Goal: Task Accomplishment & Management: Use online tool/utility

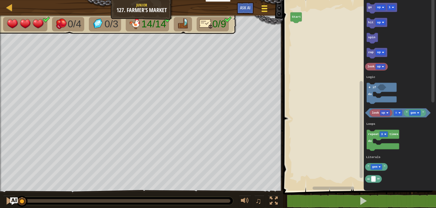
click at [264, 8] on div at bounding box center [265, 8] width 8 height 9
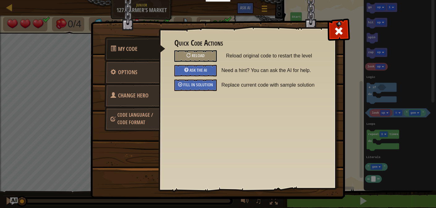
click at [128, 114] on span "Code Language / Code Format" at bounding box center [135, 118] width 36 height 14
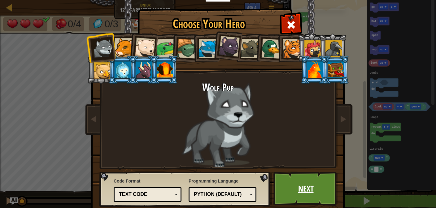
click at [307, 188] on link "Next" at bounding box center [306, 188] width 65 height 34
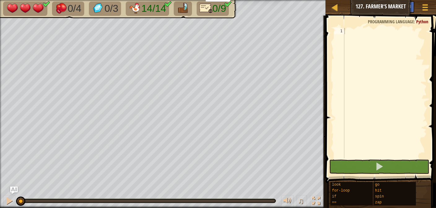
click at [358, 41] on div at bounding box center [385, 99] width 84 height 143
type textarea "f"
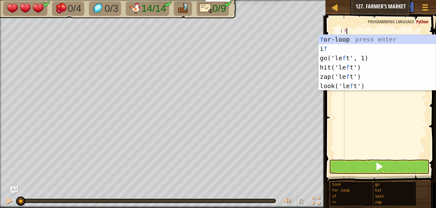
scroll to position [3, 0]
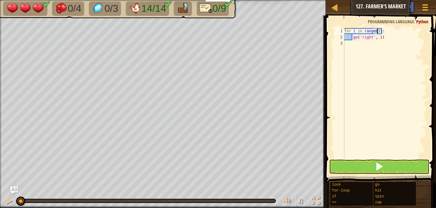
click at [377, 33] on div "for i in range ( 3 ) : go ( 'right' , 1 )" at bounding box center [385, 93] width 84 height 130
click at [394, 38] on div "for i in range ( 0 , 8 ) : go ( 'right' , 1 )" at bounding box center [385, 99] width 84 height 143
type textarea "g"
type textarea "u"
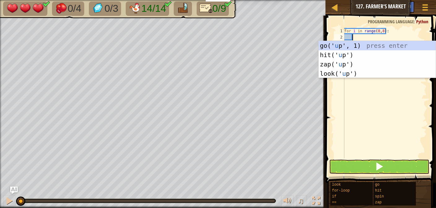
scroll to position [3, 1]
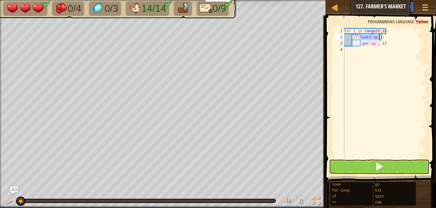
click at [381, 37] on div "for i in range ( 0 , 8 ) : if look ( 'up' ) : go ( 'up' , 1 )" at bounding box center [385, 99] width 84 height 143
type textarea "if look('up') != 'chicken':"
click at [382, 59] on div "for i in range ( 0 , 8 ) : if look ( 'up' ) != 'chicken' : go ( 'up' , 1 )" at bounding box center [385, 99] width 84 height 143
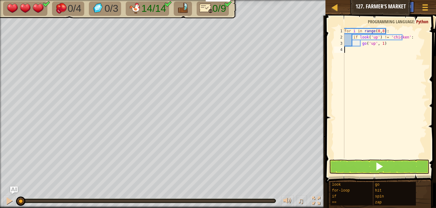
click at [388, 46] on div "for i in range ( 0 , 8 ) : if look ( 'up' ) != 'chicken' : go ( 'up' , 1 )" at bounding box center [385, 99] width 84 height 143
type textarea "g"
type textarea "za"
click at [409, 47] on div "for i in range ( 0 , 8 ) : if look ( 'up' ) != 'chicken' : zap ( 'up' ) if look…" at bounding box center [385, 99] width 84 height 143
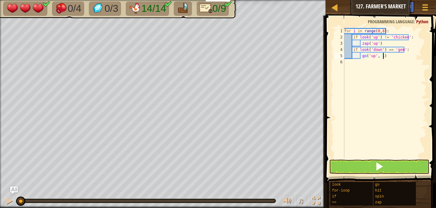
click at [386, 58] on div "for i in range ( 0 , 8 ) : if look ( 'up' ) != 'chicken' : zap ( 'up' ) if look…" at bounding box center [385, 99] width 84 height 143
type textarea "g"
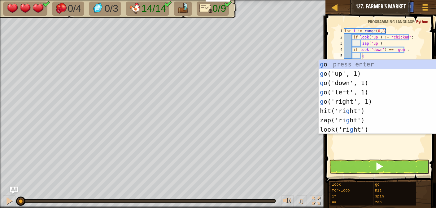
type textarea "go"
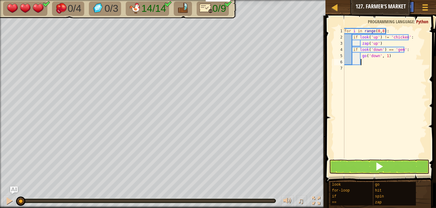
scroll to position [2, 1]
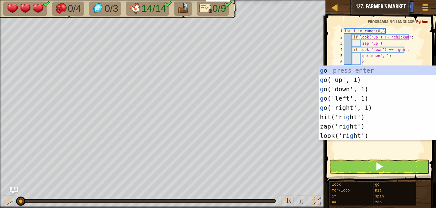
type textarea "go"
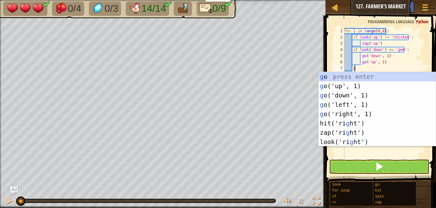
scroll to position [3, 1]
type textarea "go"
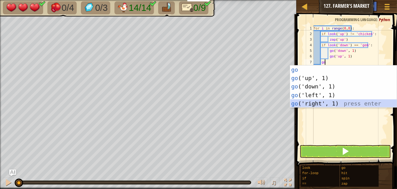
scroll to position [3, 0]
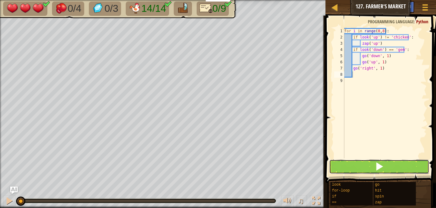
click at [372, 163] on button at bounding box center [379, 166] width 100 height 14
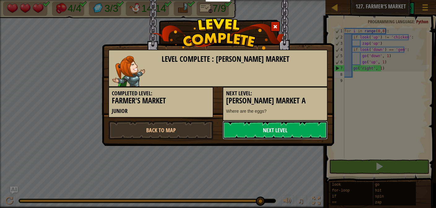
click at [262, 132] on link "Next Level" at bounding box center [275, 130] width 105 height 19
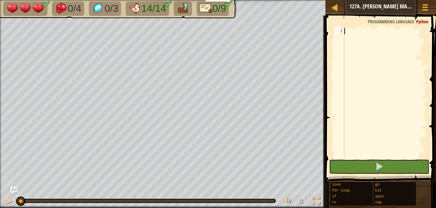
click at [373, 76] on div at bounding box center [385, 99] width 84 height 143
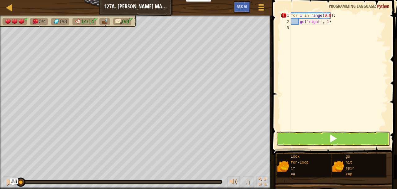
scroll to position [3, 3]
click at [325, 15] on div "for i in range ( 0.8 ) : go ( 'right' , 1 )" at bounding box center [338, 77] width 98 height 130
type textarea "for i in range(0,8):"
click at [341, 32] on div "for i in range ( 0 , 8 ) : go ( 'right' , 1 )" at bounding box center [338, 77] width 98 height 130
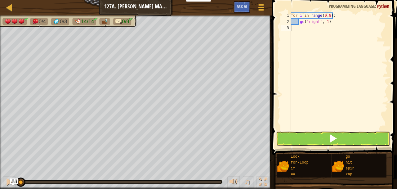
click at [328, 17] on div "for i in range ( 0 , 8 ) : go ( 'right' , 1 )" at bounding box center [338, 77] width 98 height 130
type textarea "for i in range(0,7):"
click at [345, 37] on div "for i in range ( 0 , 7 ) : go ( 'right' , 1 )" at bounding box center [338, 77] width 98 height 130
drag, startPoint x: 335, startPoint y: 24, endPoint x: 297, endPoint y: 21, distance: 37.9
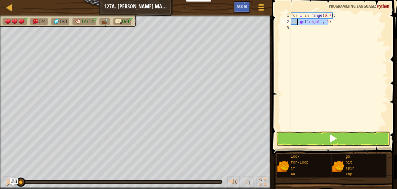
click at [297, 21] on div "for i in range ( 0 , 7 ) : go ( 'right' , 1 )" at bounding box center [338, 77] width 98 height 130
type textarea "go('right', 1)"
click at [315, 38] on div "for i in range ( 0 , 7 ) : go ( 'right' , 1 )" at bounding box center [338, 77] width 98 height 130
click at [332, 21] on div "for i in range ( 0 , 7 ) : go ( 'right' , 1 )" at bounding box center [338, 77] width 98 height 130
type textarea "g"
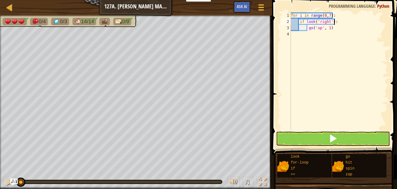
click at [333, 21] on div "for i in range ( 0 , 7 ) : if look ( 'right' ) : go ( 'up' , 1 )" at bounding box center [338, 77] width 98 height 130
click at [332, 29] on div "for i in range ( 0 , 7 ) : if look ( 'right' ) != 'chicken' : go ( 'up' , 1 )" at bounding box center [338, 77] width 98 height 130
type textarea "g"
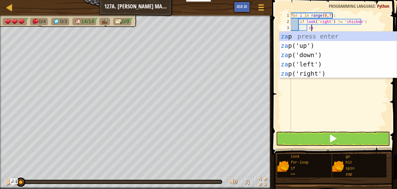
type textarea "zap"
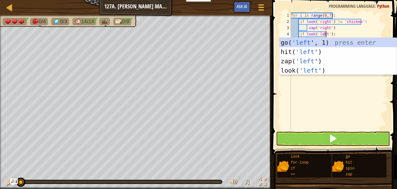
scroll to position [3, 2]
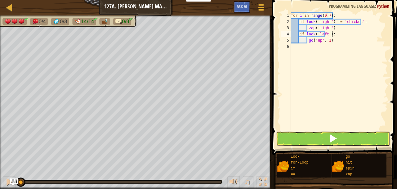
click at [331, 34] on div "for i in range ( 0 , 7 ) : if look ( 'right' ) != 'chicken' : zap ( 'right' ) i…" at bounding box center [338, 77] width 98 height 130
click at [332, 41] on div "for i in range ( 0 , 7 ) : if look ( 'right' ) != 'chicken' : zap ( 'right' ) i…" at bounding box center [338, 77] width 98 height 130
type textarea "g"
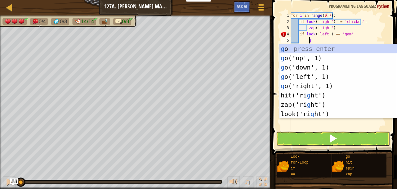
type textarea "go"
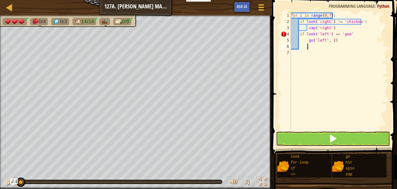
scroll to position [3, 1]
click at [331, 41] on div "for i in range ( 0 , 7 ) : if look ( 'right' ) != 'chicken' : zap ( 'right' ) i…" at bounding box center [338, 77] width 98 height 130
click at [341, 42] on div "for i in range ( 0 , 7 ) : if look ( 'right' ) != 'chicken' : zap ( 'right' ) i…" at bounding box center [338, 77] width 98 height 130
click at [349, 35] on div "for i in range ( 0 , 7 ) : if look ( 'right' ) != 'chicken' : zap ( 'right' ) i…" at bounding box center [338, 77] width 98 height 130
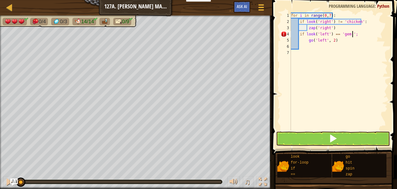
scroll to position [2, 5]
click at [337, 39] on div "for i in range ( 0 , 7 ) : if look ( 'right' ) != 'chicken' : zap ( 'right' ) i…" at bounding box center [338, 77] width 98 height 130
type textarea "go('left', 2)"
type textarea "go"
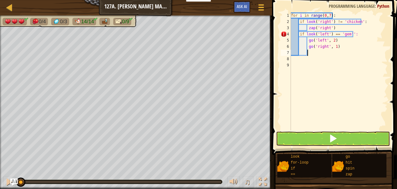
scroll to position [3, 1]
click at [335, 46] on div "for i in range ( 0 , 7 ) : if look ( 'right' ) != 'chicken' : zap ( 'right' ) i…" at bounding box center [338, 77] width 98 height 130
click at [347, 33] on div "for i in range ( 0 , 7 ) : if look ( 'right' ) != 'chicken' : zap ( 'right' ) i…" at bounding box center [338, 77] width 98 height 130
type textarea "if look('left') == 'gem':"
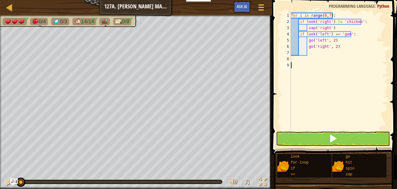
click at [354, 64] on div "for i in range ( 0 , 7 ) : if look ( 'right' ) != 'chicken' : zap ( 'right' ) i…" at bounding box center [338, 77] width 98 height 130
click at [317, 53] on div "for i in range ( 0 , 7 ) : if look ( 'right' ) != 'chicken' : zap ( 'right' ) i…" at bounding box center [338, 77] width 98 height 130
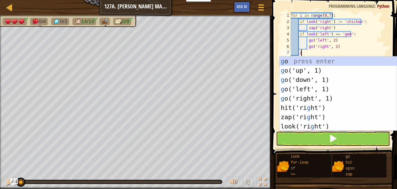
scroll to position [3, 1]
type textarea "go"
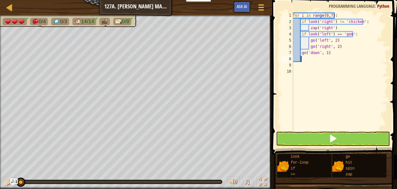
scroll to position [3, 0]
click at [326, 135] on button at bounding box center [333, 138] width 114 height 14
